Goal: Transaction & Acquisition: Purchase product/service

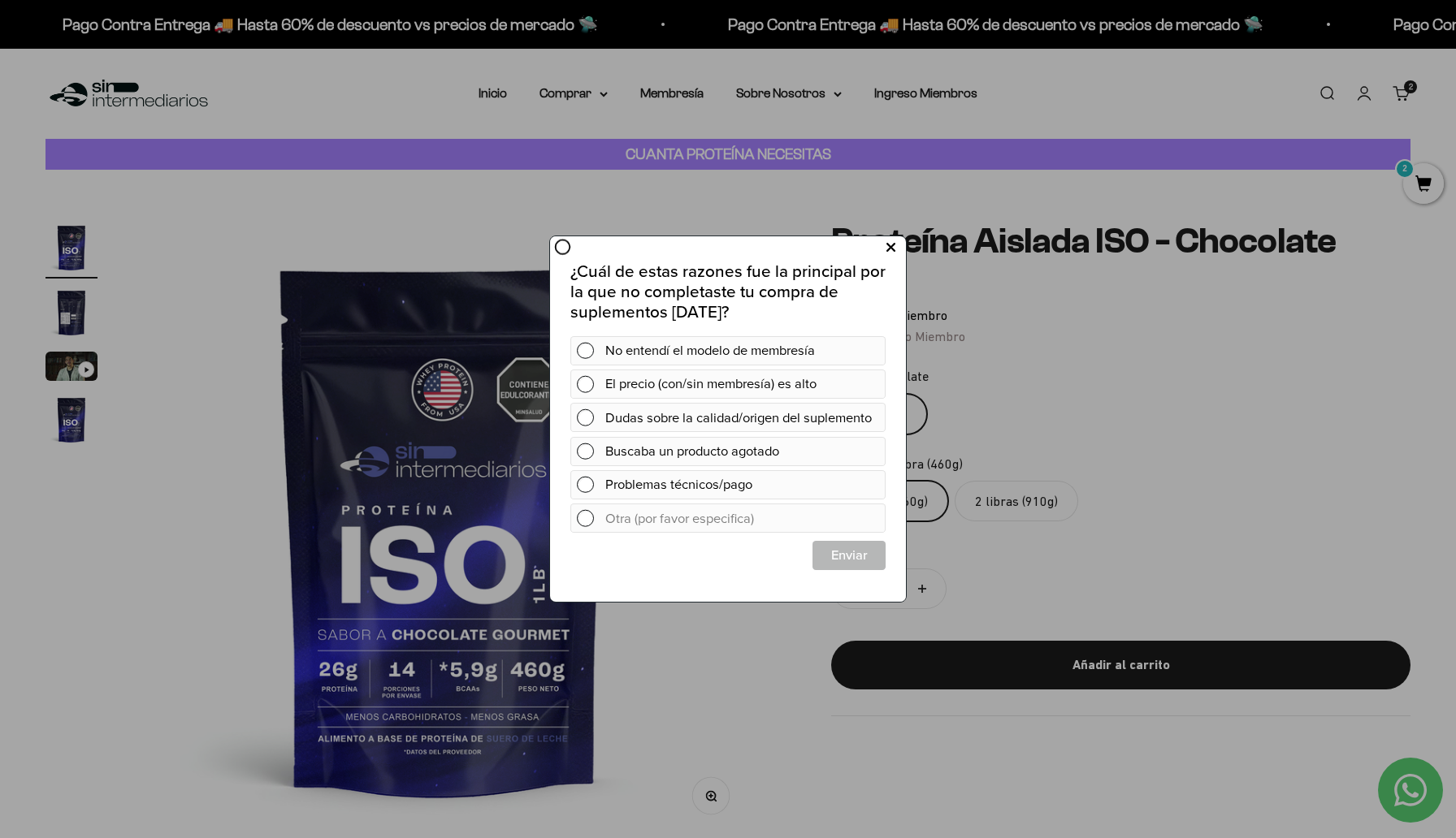
click at [892, 246] on icon at bounding box center [891, 248] width 9 height 22
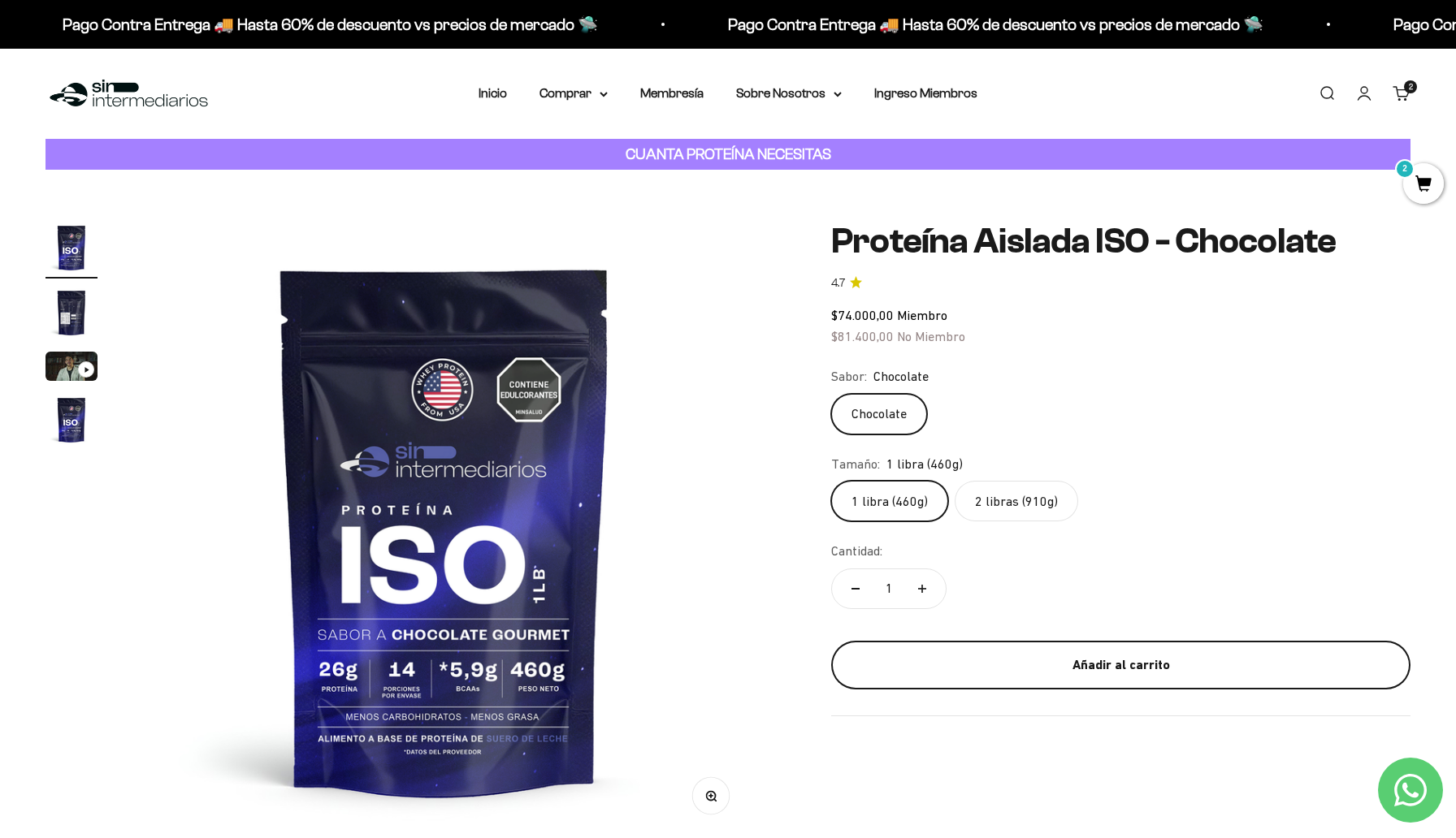
click at [1114, 643] on button "Añadir al carrito" at bounding box center [1121, 665] width 580 height 49
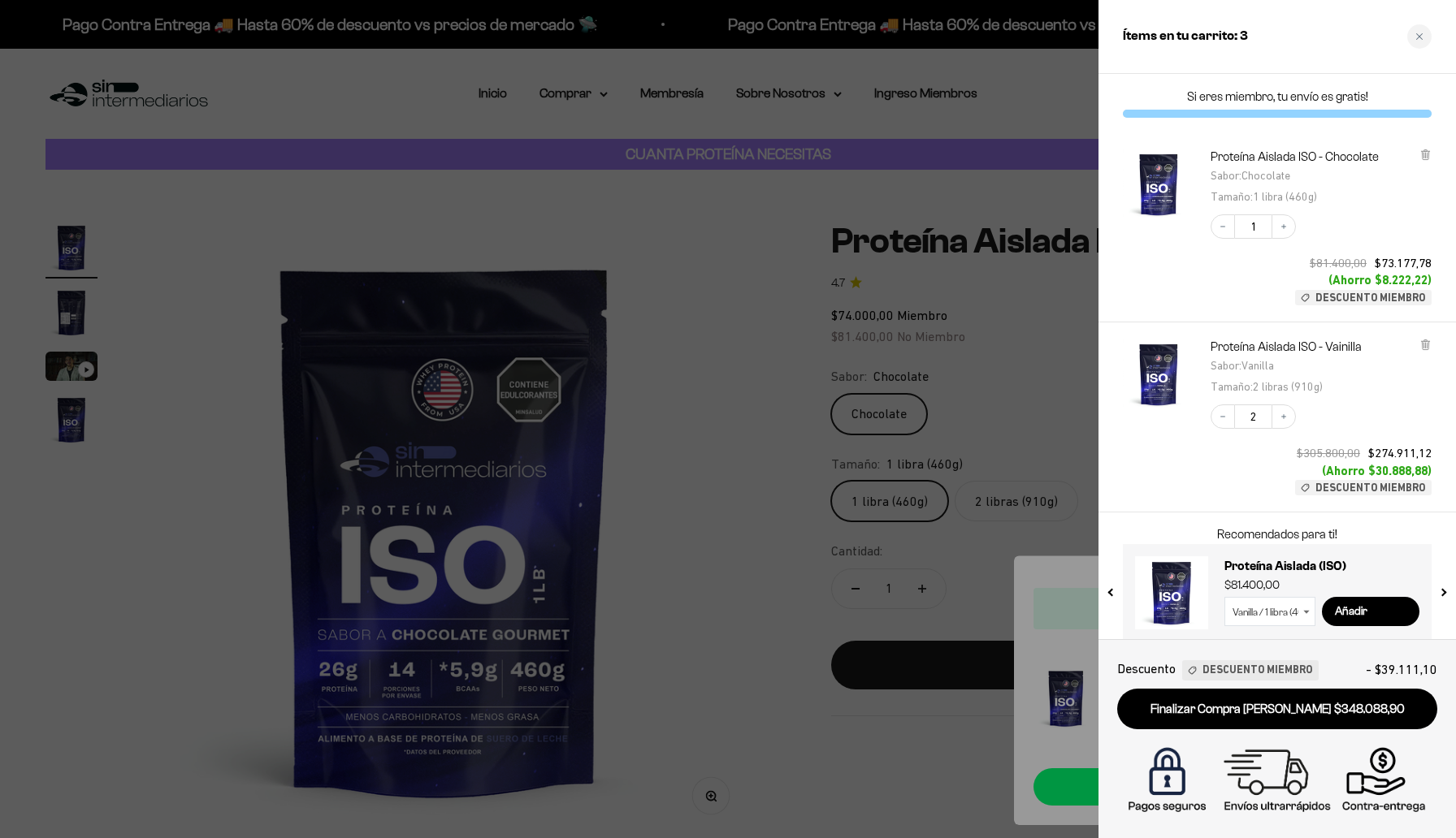
scroll to position [15, 0]
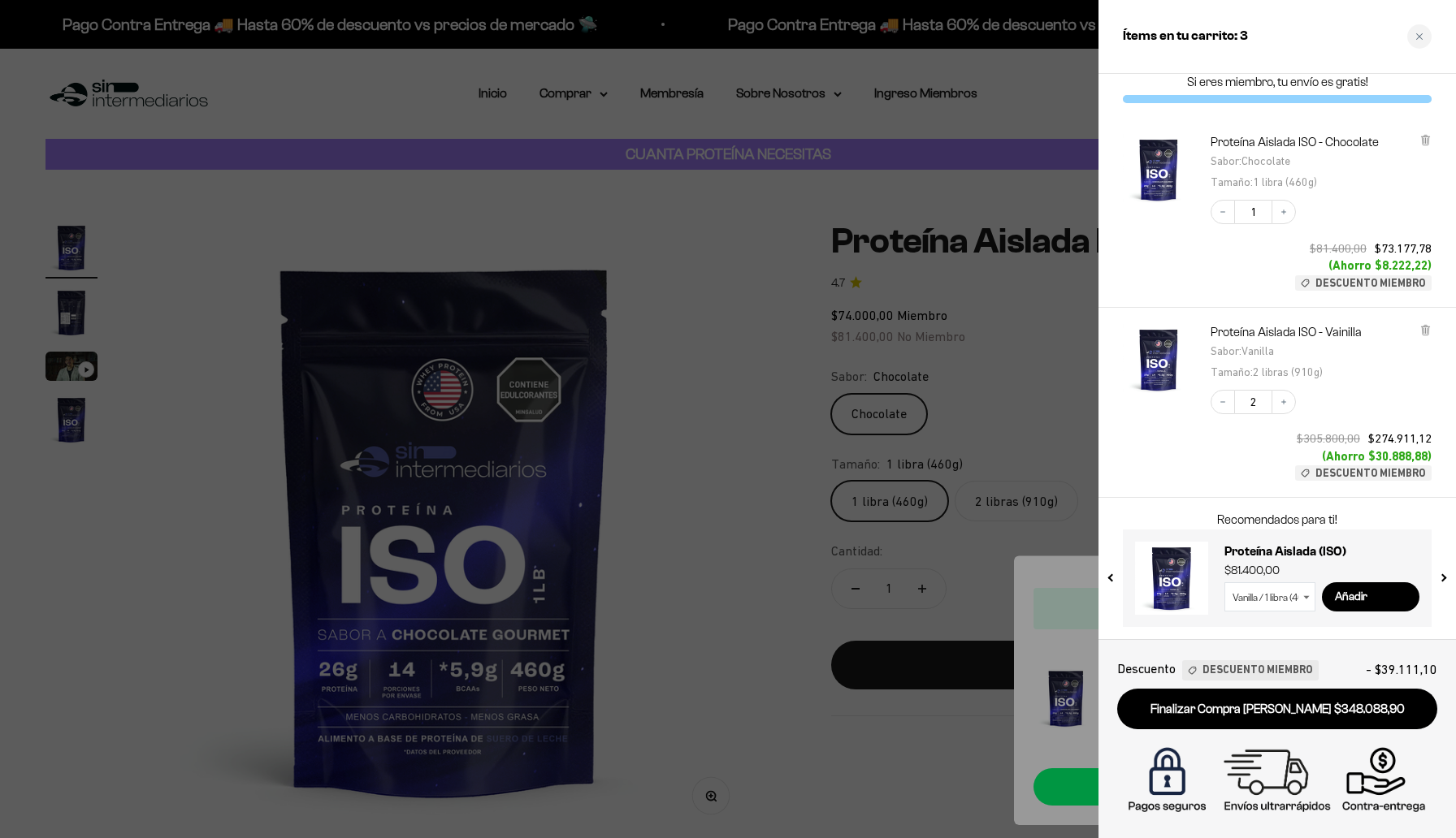
click at [994, 406] on div at bounding box center [728, 419] width 1456 height 838
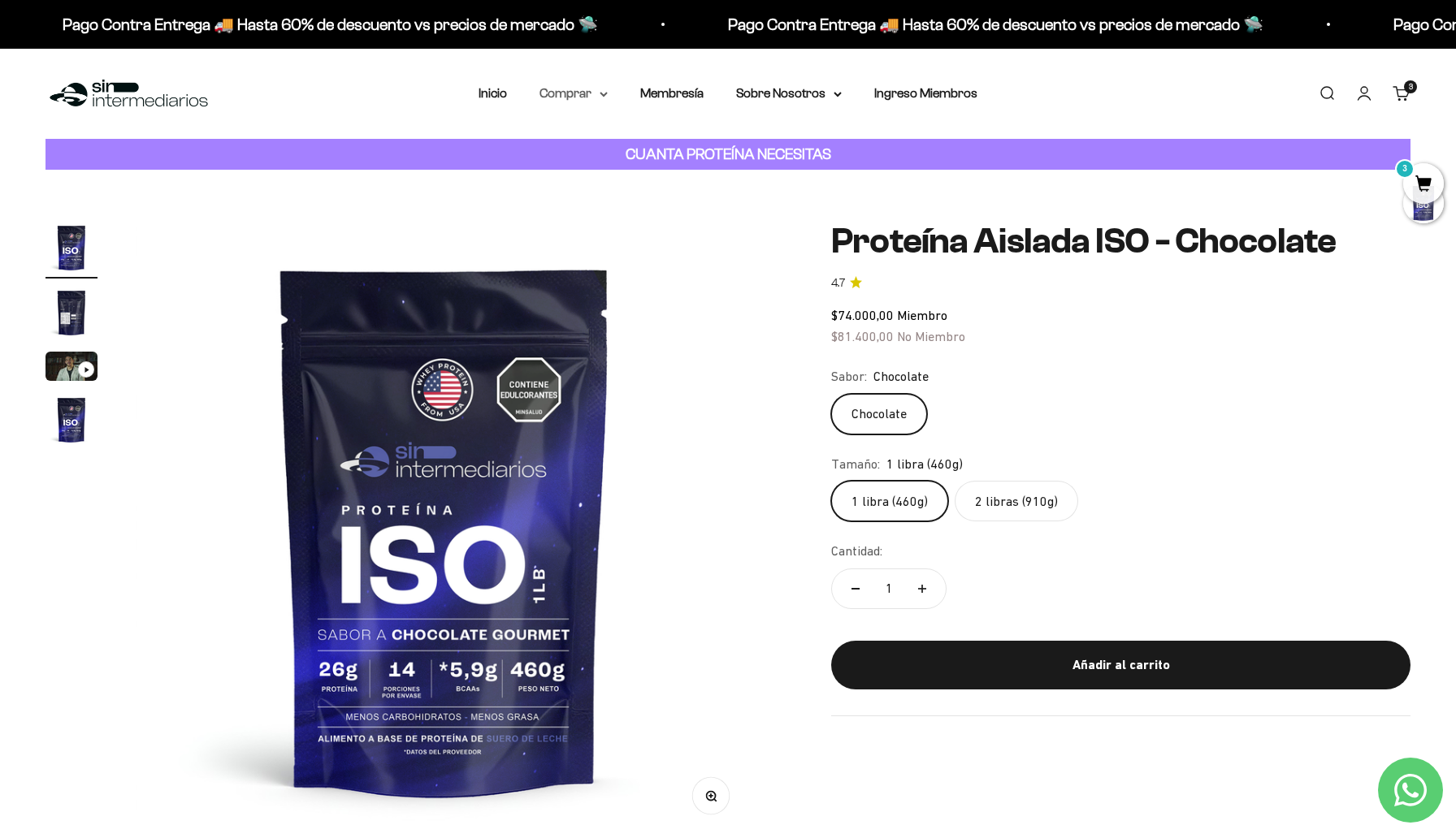
click at [586, 93] on summary "Comprar" at bounding box center [574, 93] width 69 height 21
click at [672, 174] on summary "Otros Suplementos" at bounding box center [616, 176] width 134 height 21
click at [671, 207] on summary "Gomas sin azúcar" at bounding box center [616, 206] width 134 height 21
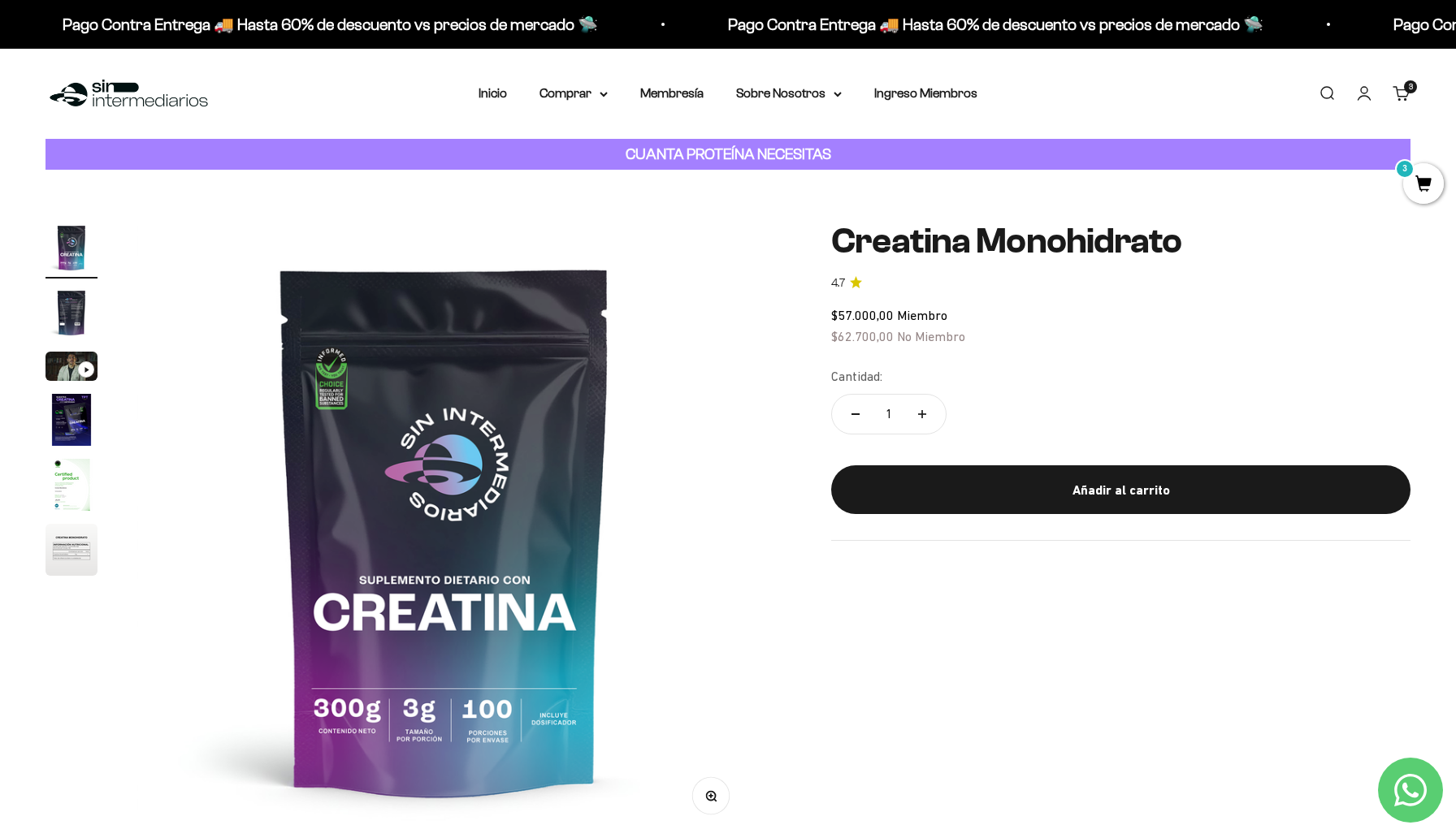
click at [921, 410] on icon "Aumentar cantidad" at bounding box center [922, 413] width 8 height 8
type input "2"
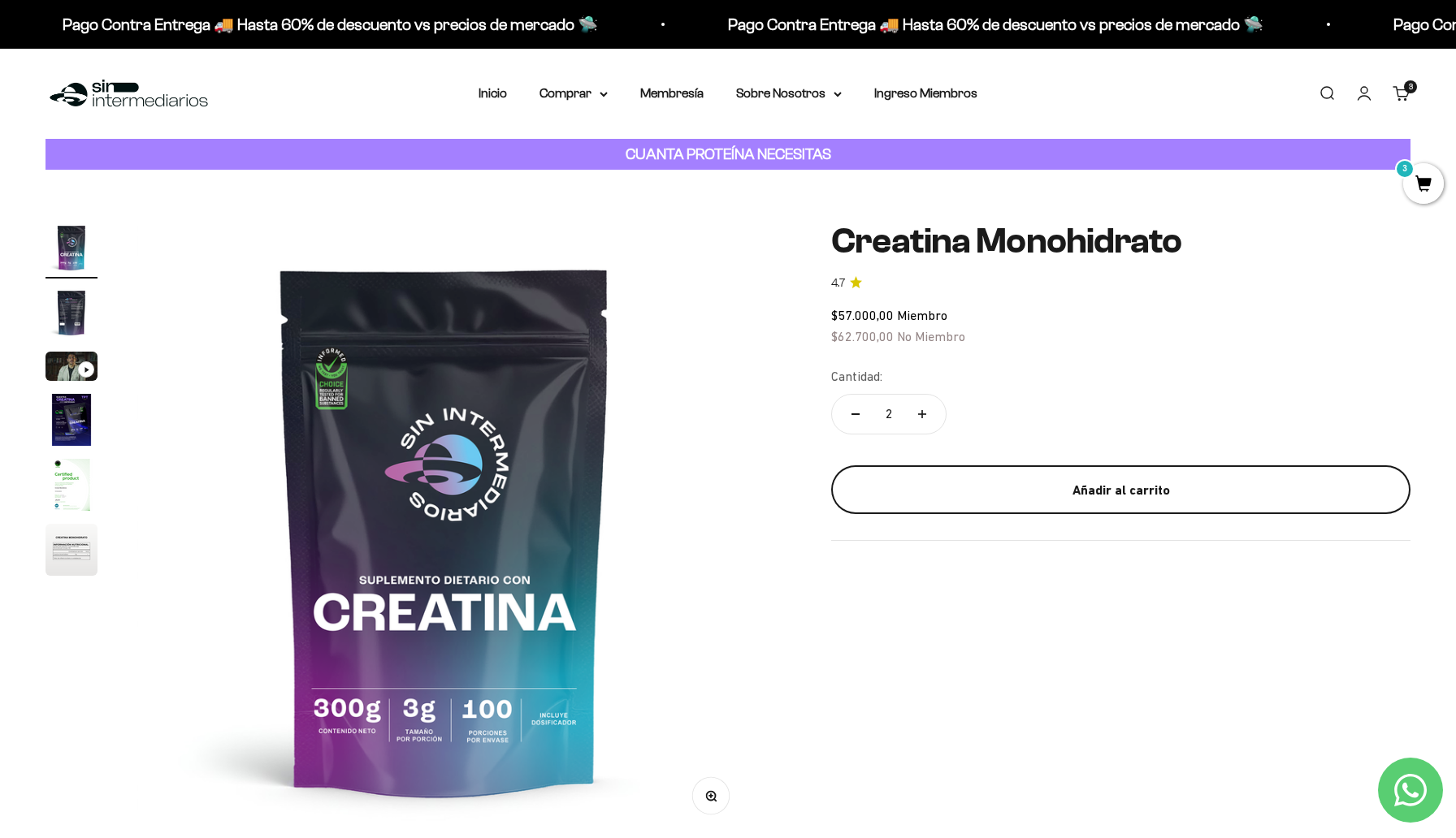
click at [982, 482] on div "Añadir al carrito" at bounding box center [1121, 490] width 515 height 21
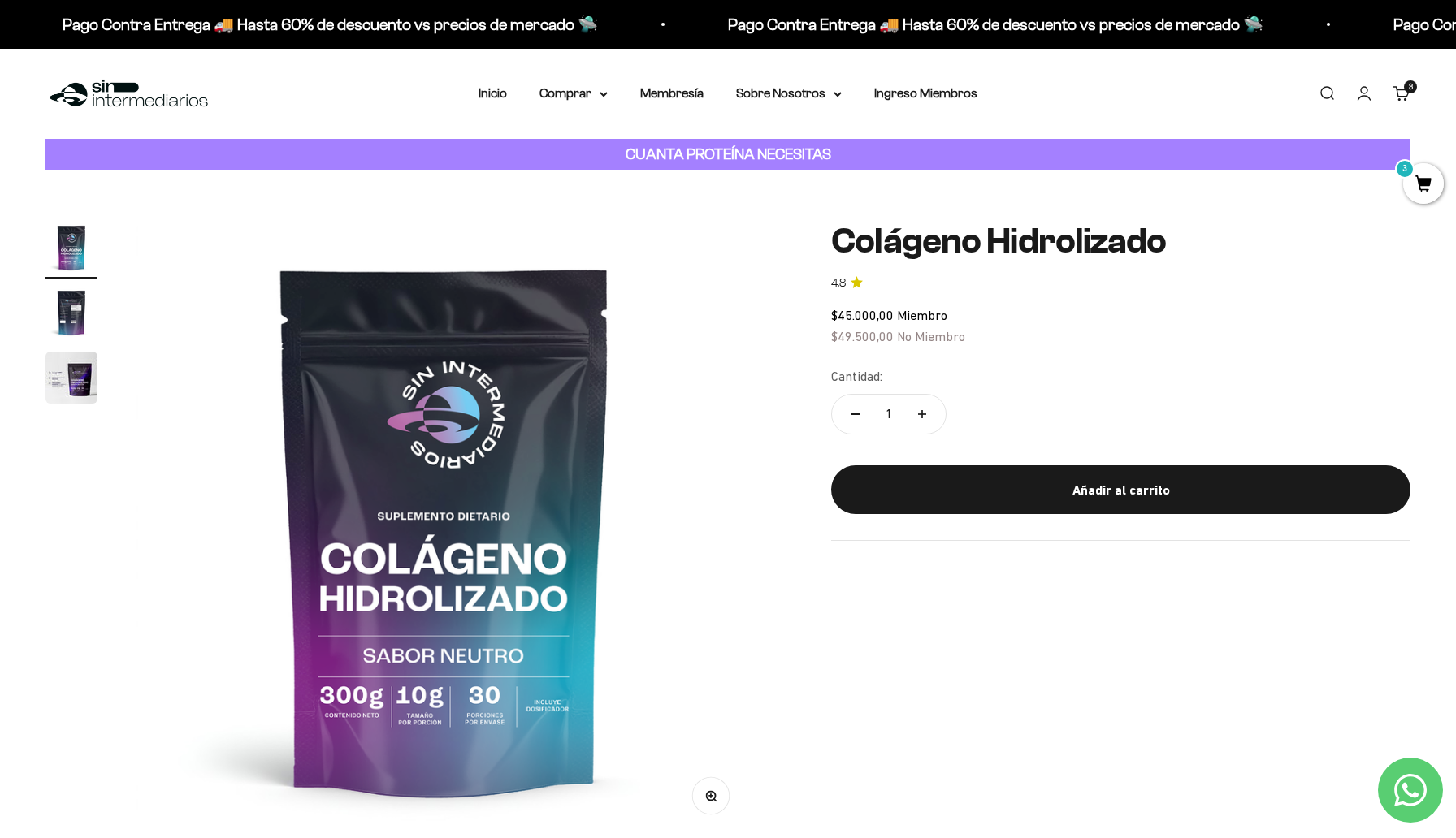
click at [68, 306] on img "Ir al artículo 2" at bounding box center [71, 312] width 52 height 52
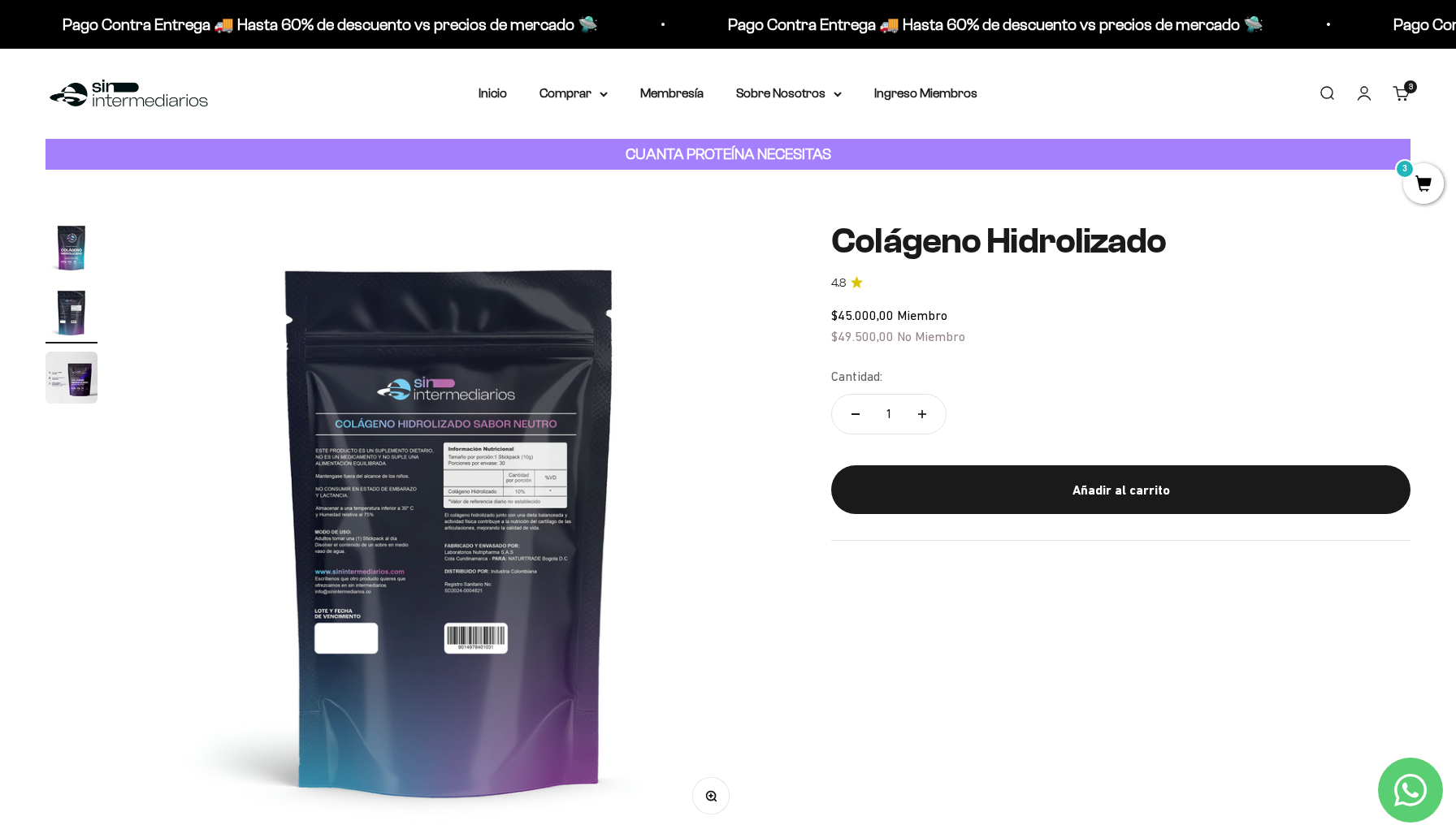
scroll to position [0, 636]
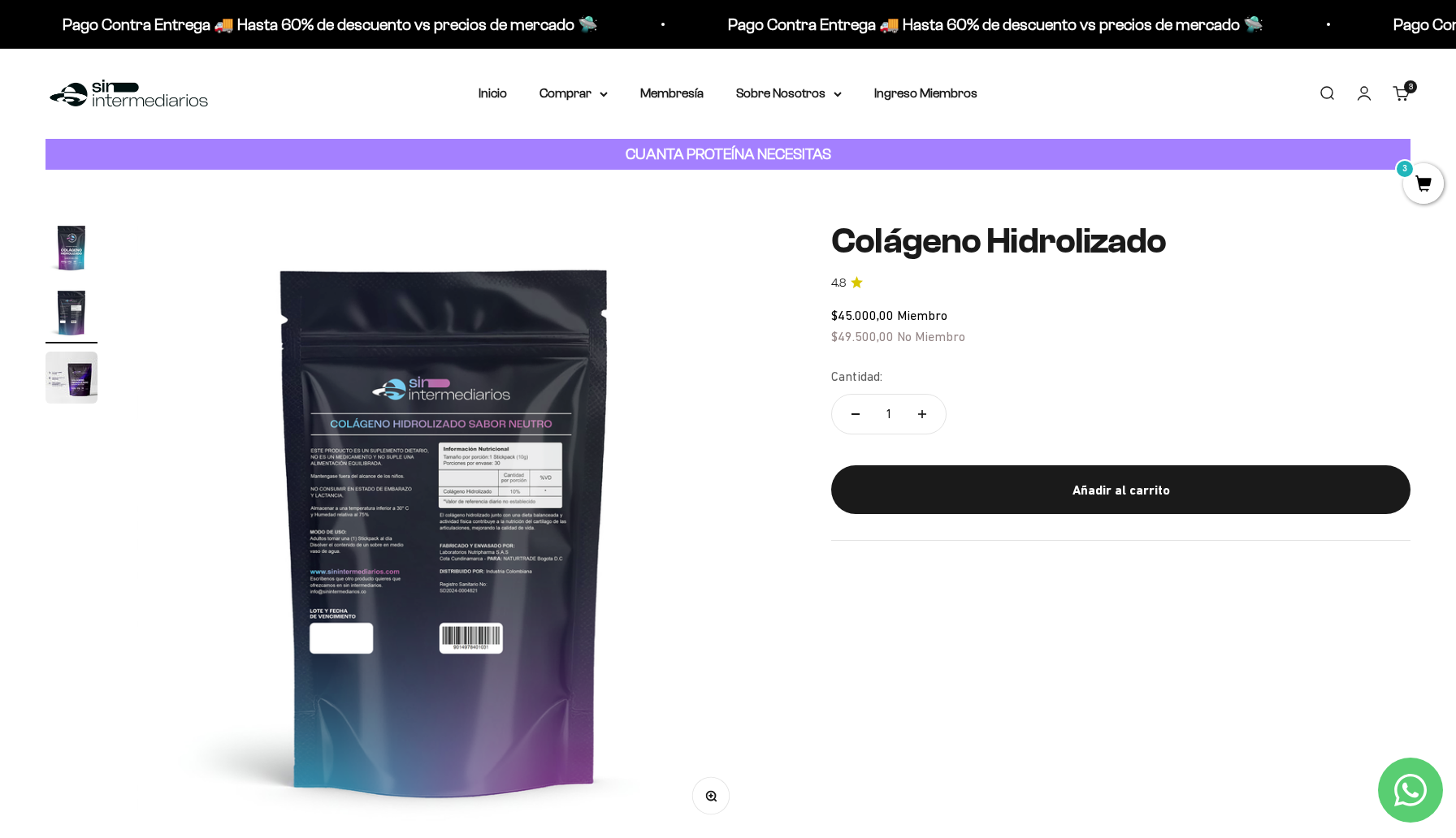
click at [64, 251] on img "Ir al artículo 1" at bounding box center [71, 247] width 52 height 52
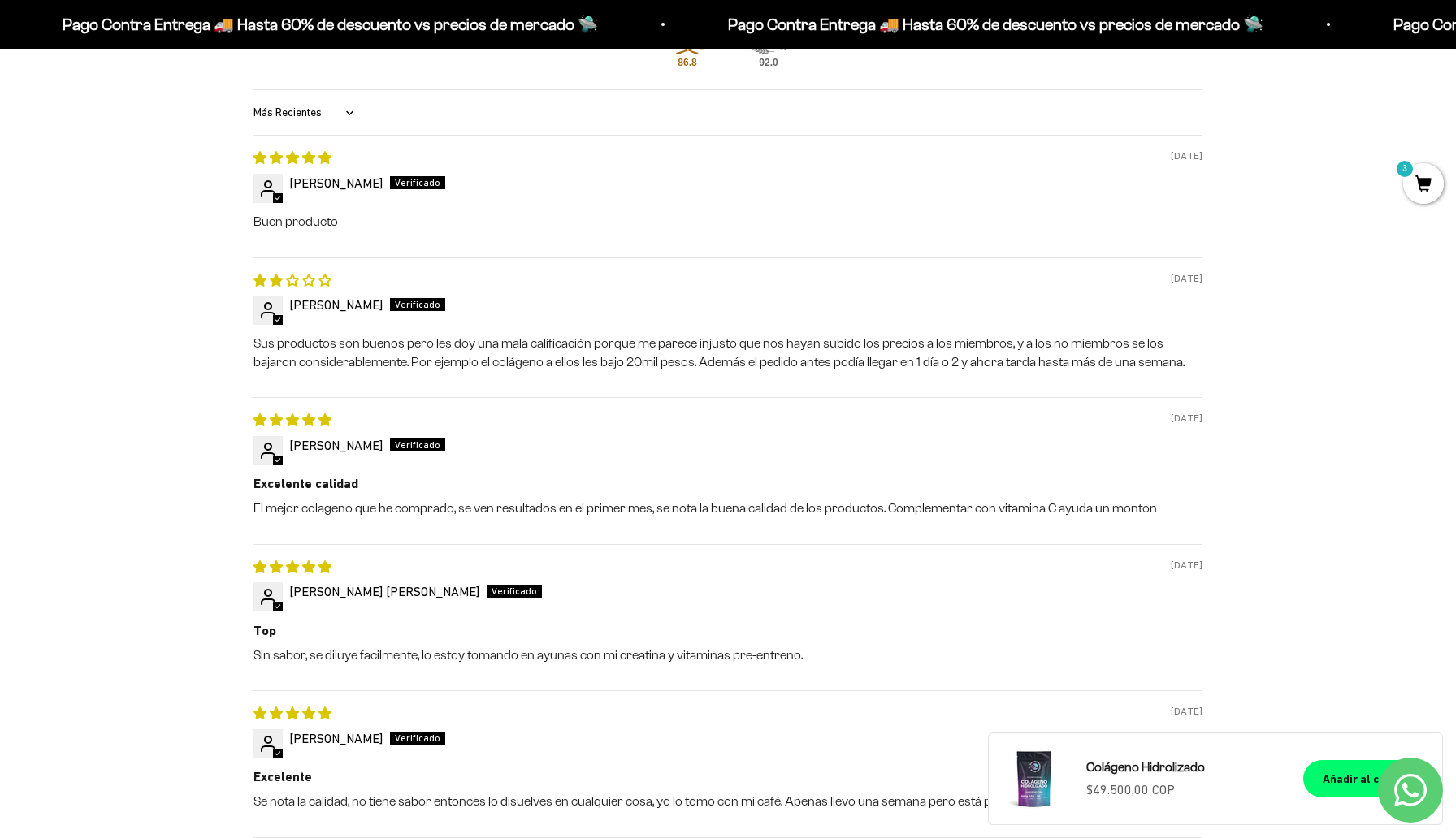
scroll to position [1678, 0]
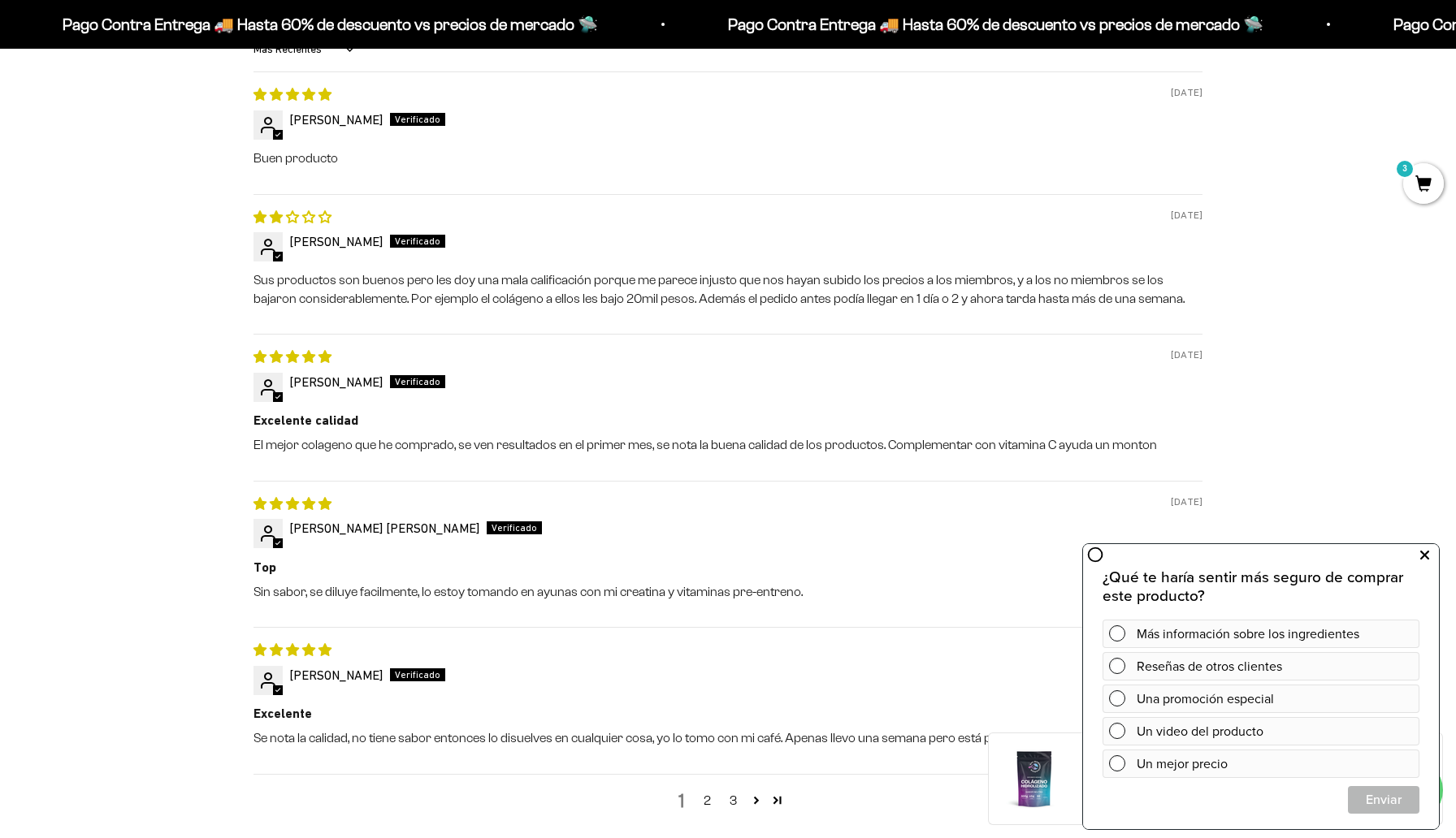
click at [1425, 550] on icon at bounding box center [1425, 556] width 9 height 21
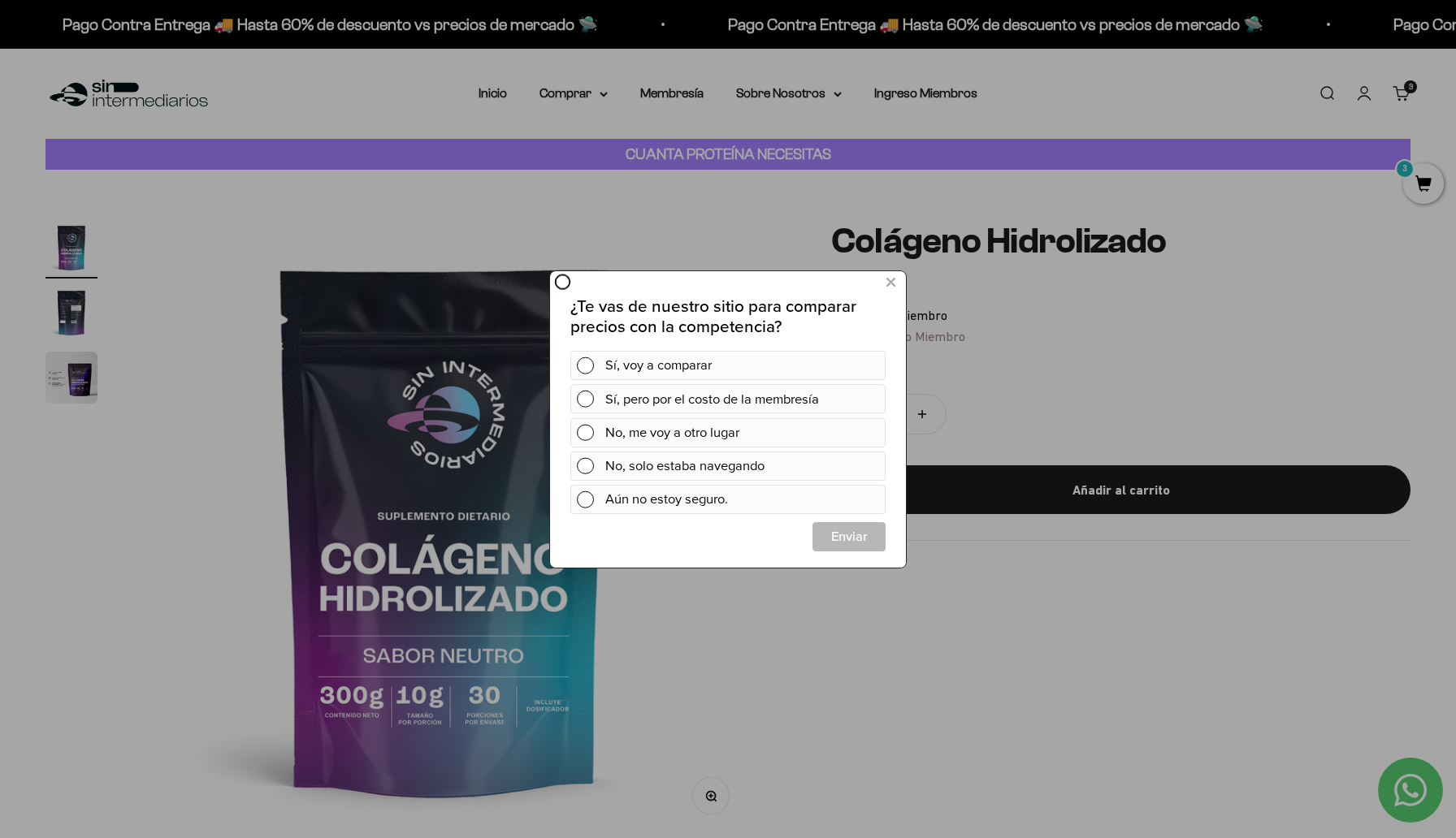
scroll to position [0, 0]
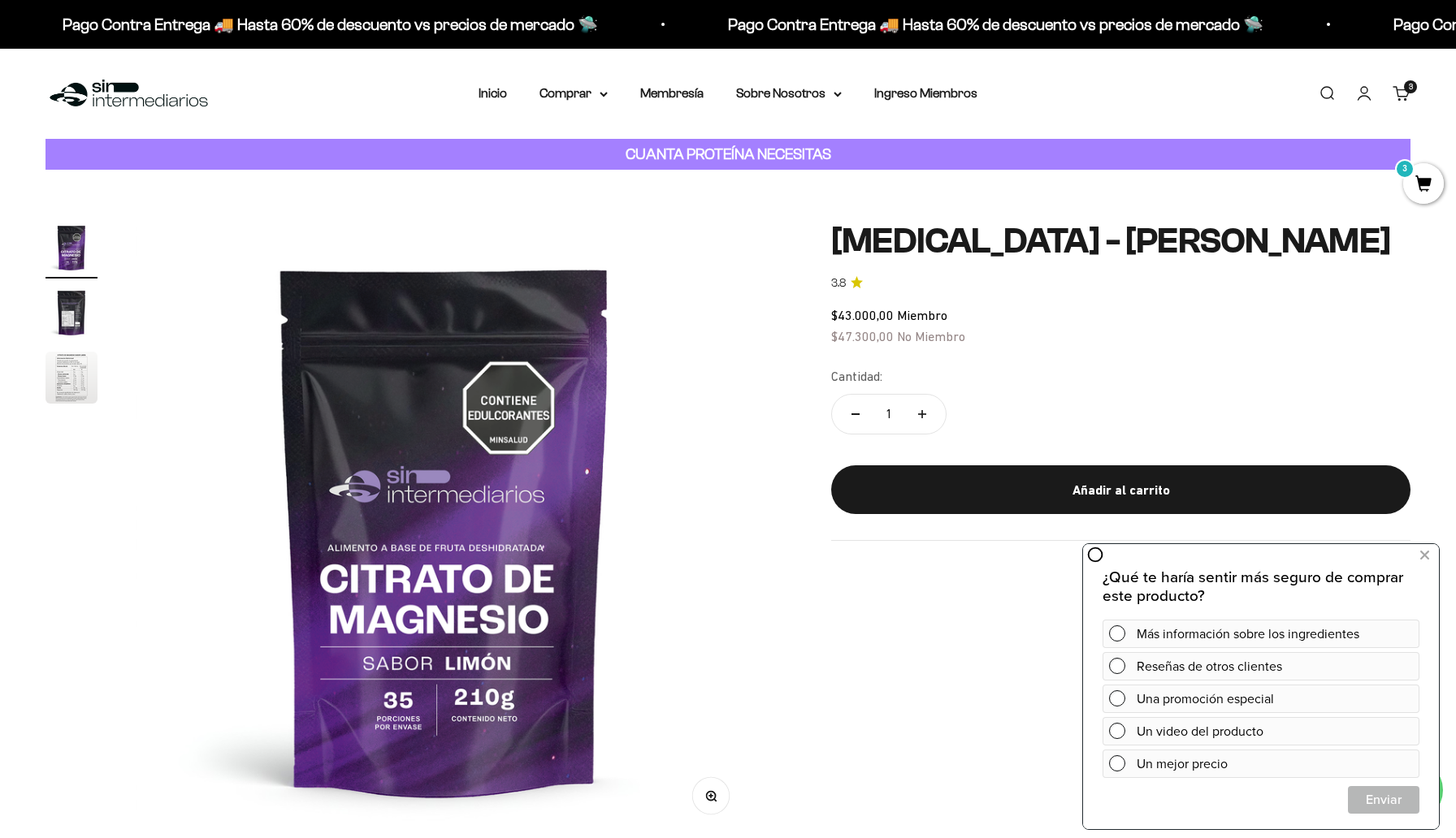
click at [1406, 98] on link "Carrito 3 artículos 3" at bounding box center [1401, 93] width 18 height 18
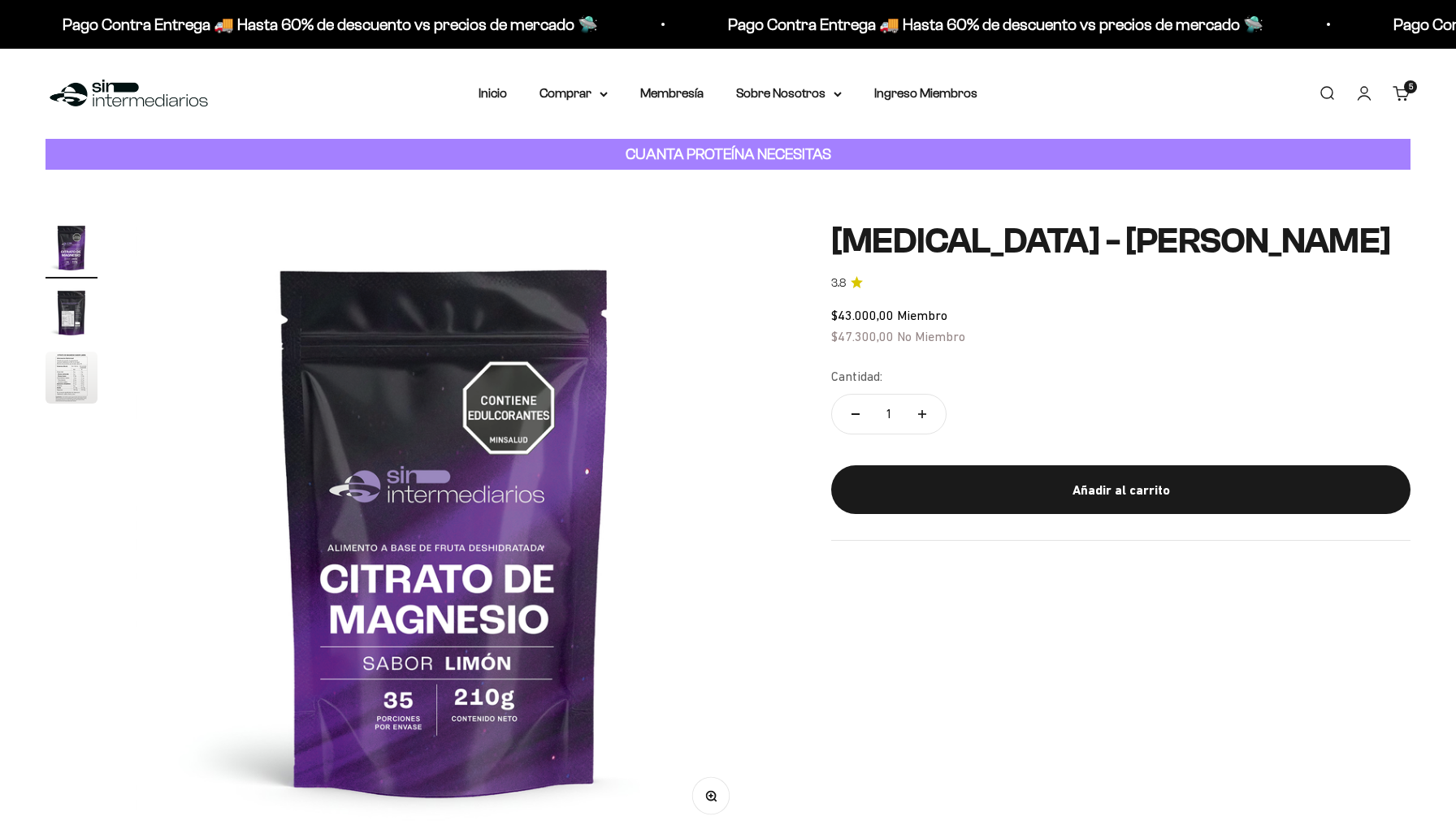
click at [1403, 95] on link "Carrito 5 artículos 5" at bounding box center [1401, 93] width 18 height 18
